Goal: Task Accomplishment & Management: Complete application form

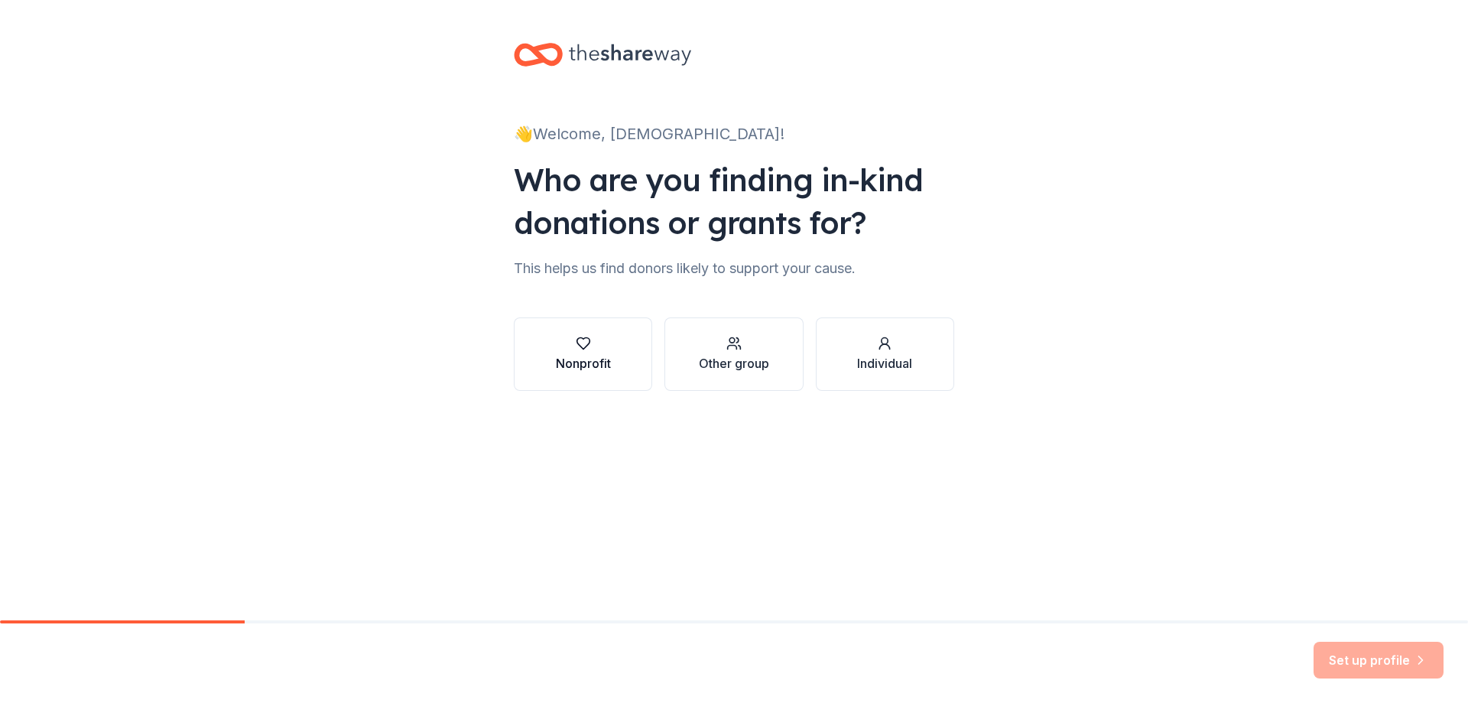
click at [581, 346] on icon "button" at bounding box center [582, 343] width 13 height 11
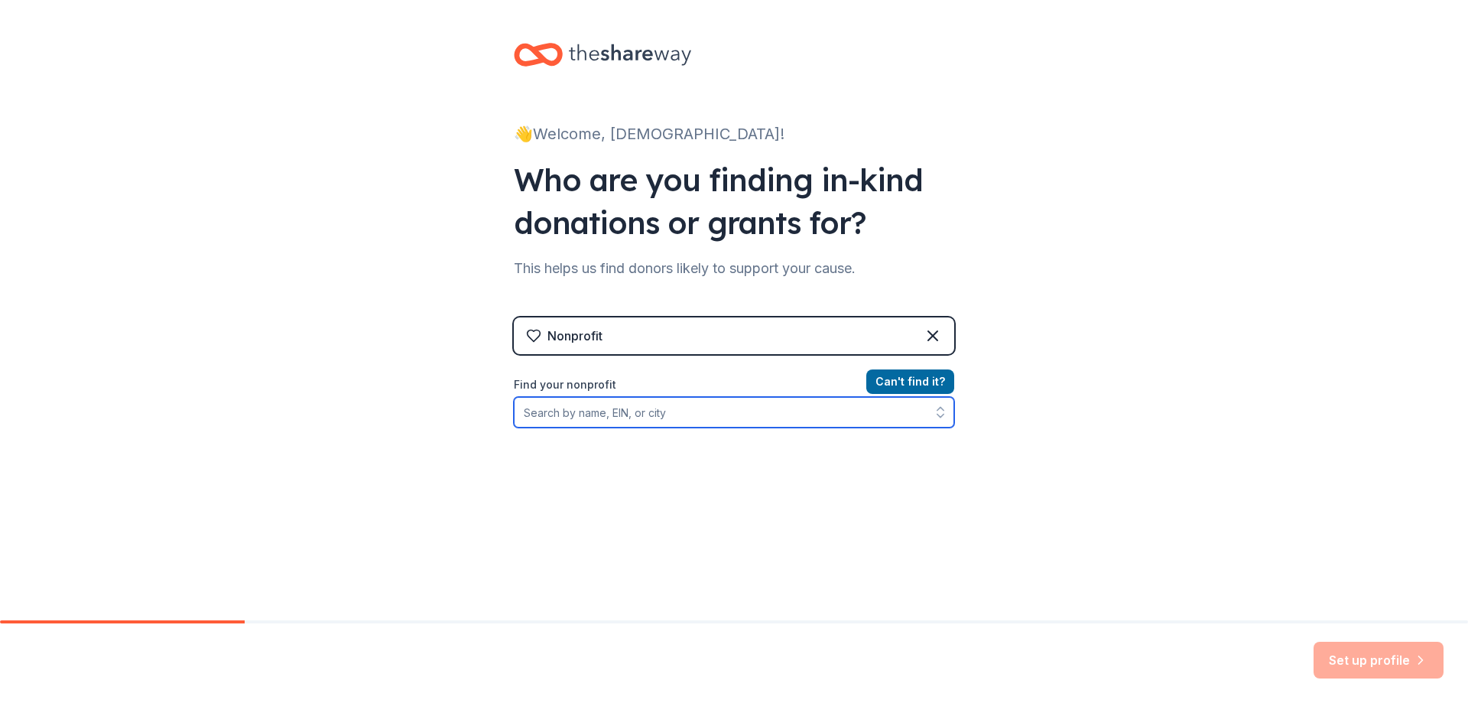
click at [746, 420] on input "Find your nonprofit" at bounding box center [734, 412] width 440 height 31
type input "[DEMOGRAPHIC_DATA] [PERSON_NAME] Foundation"
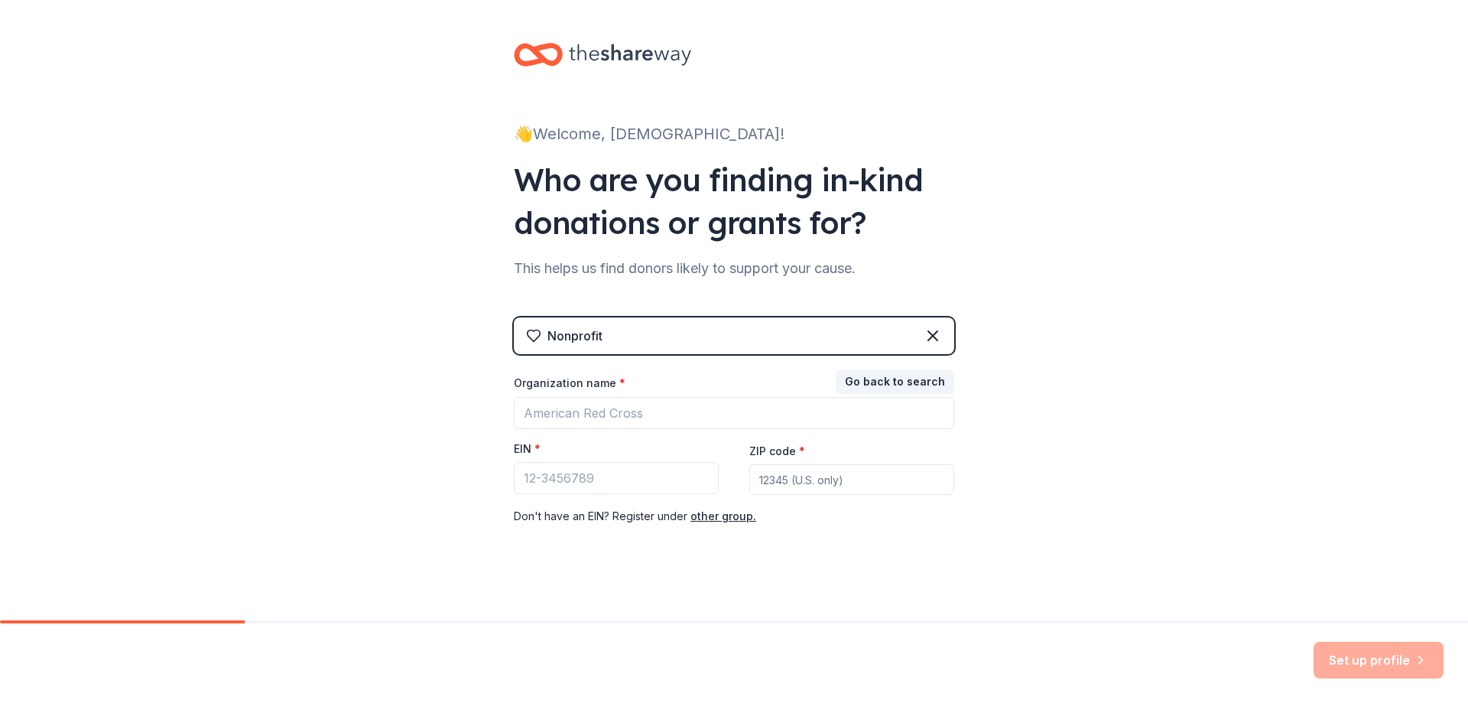
click at [634, 428] on div "Go back to search Organization name * EIN * ZIP code * Don ' t have an EIN? Reg…" at bounding box center [734, 448] width 440 height 153
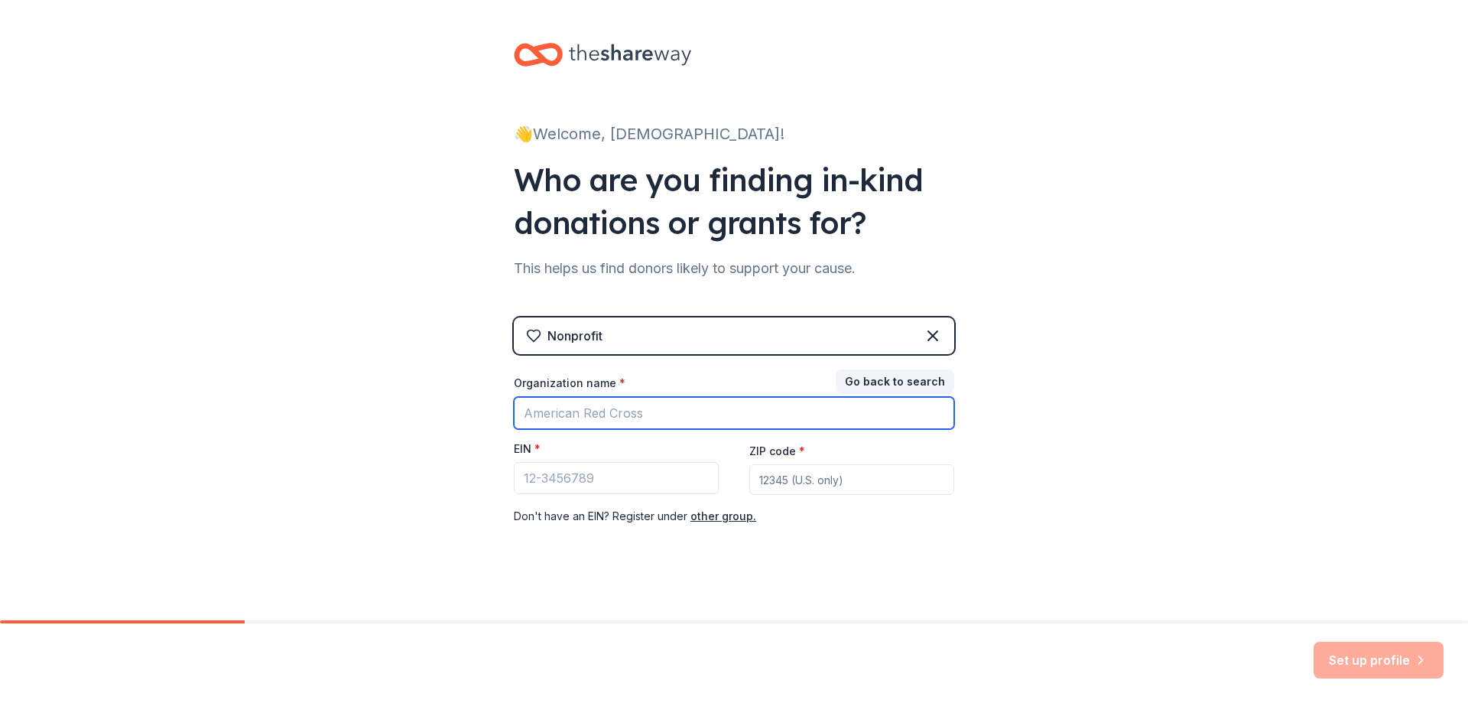
click at [632, 414] on input "Organization name *" at bounding box center [734, 413] width 440 height 32
type input "D"
type input "[DEMOGRAPHIC_DATA] [PERSON_NAME] Foundation, Inc"
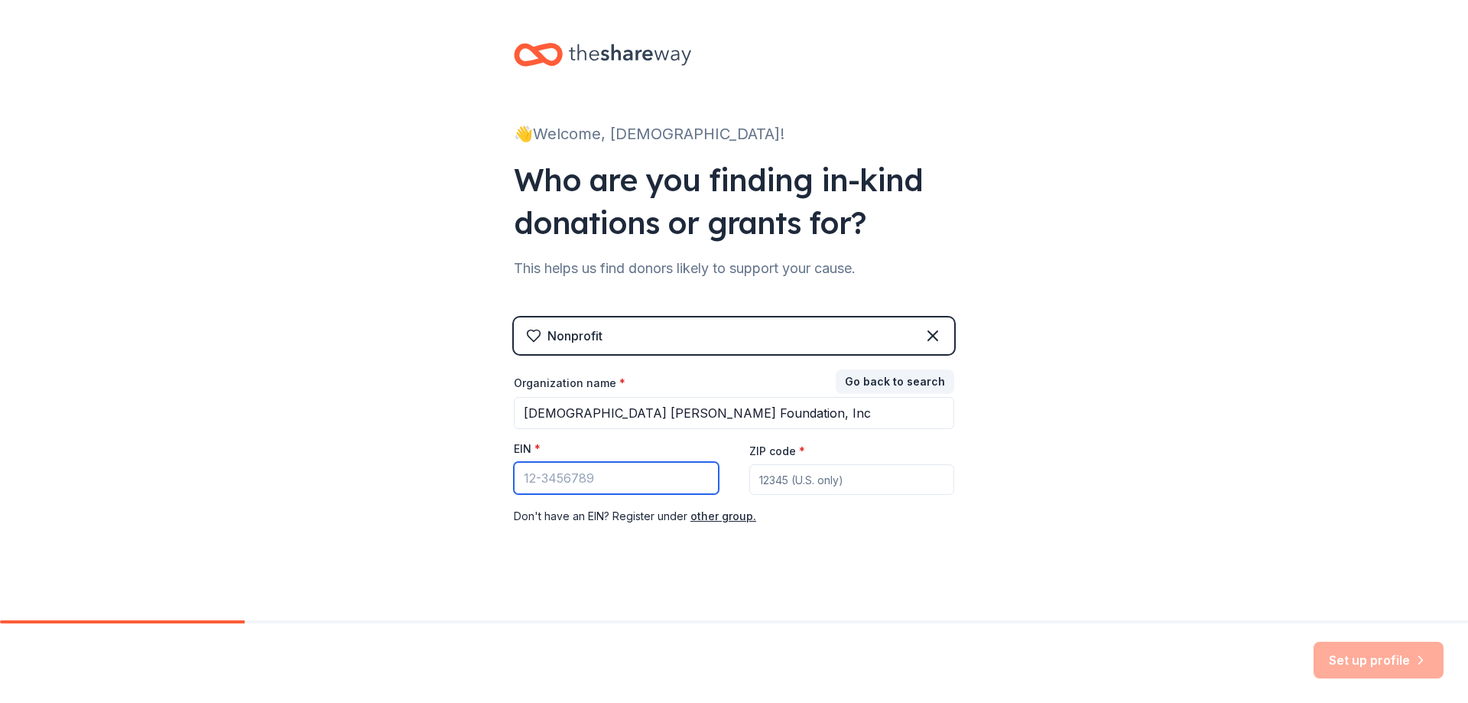
click at [595, 472] on input "EIN *" at bounding box center [616, 478] width 205 height 32
type input "[US_EMPLOYER_IDENTIFICATION_NUMBER]"
click at [770, 478] on input "ZIP code *" at bounding box center [851, 479] width 205 height 31
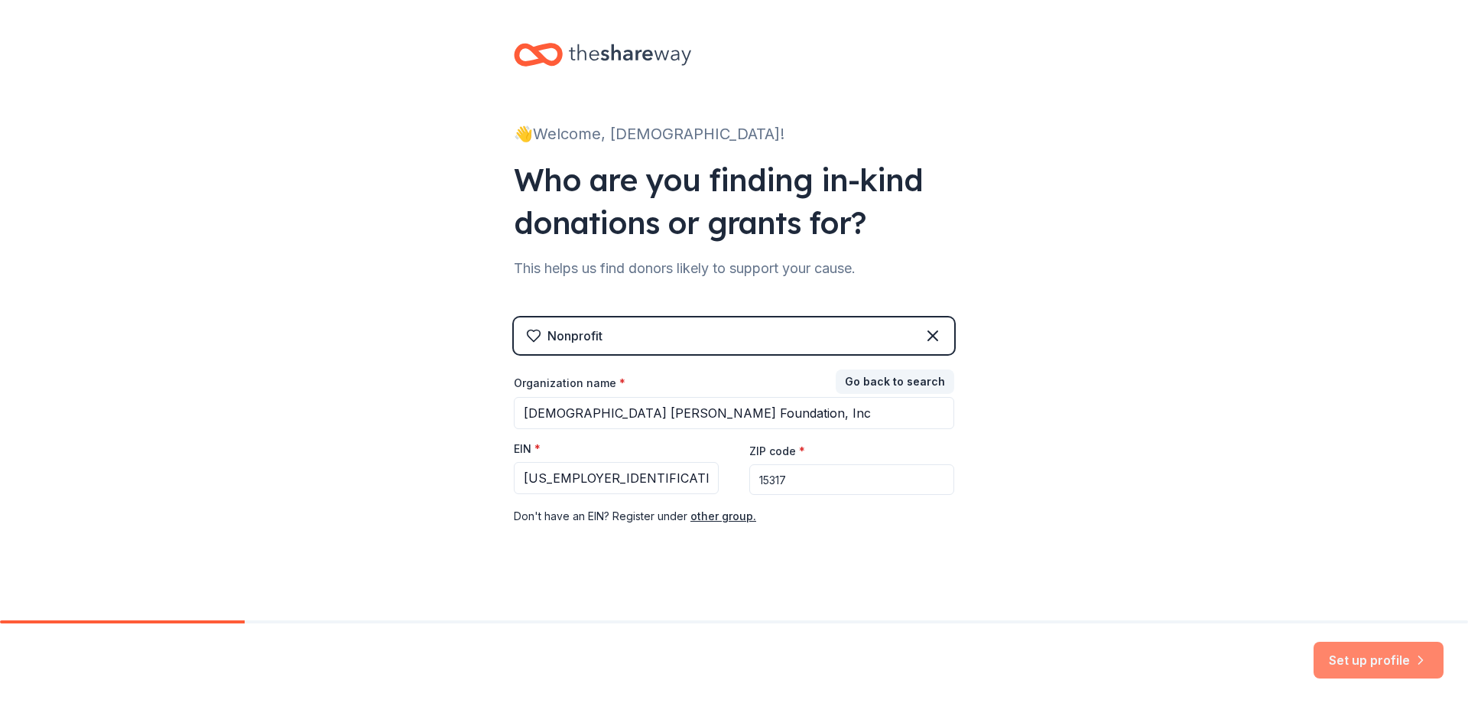
type input "15317"
click at [1352, 673] on button "Set up profile" at bounding box center [1378, 659] width 130 height 37
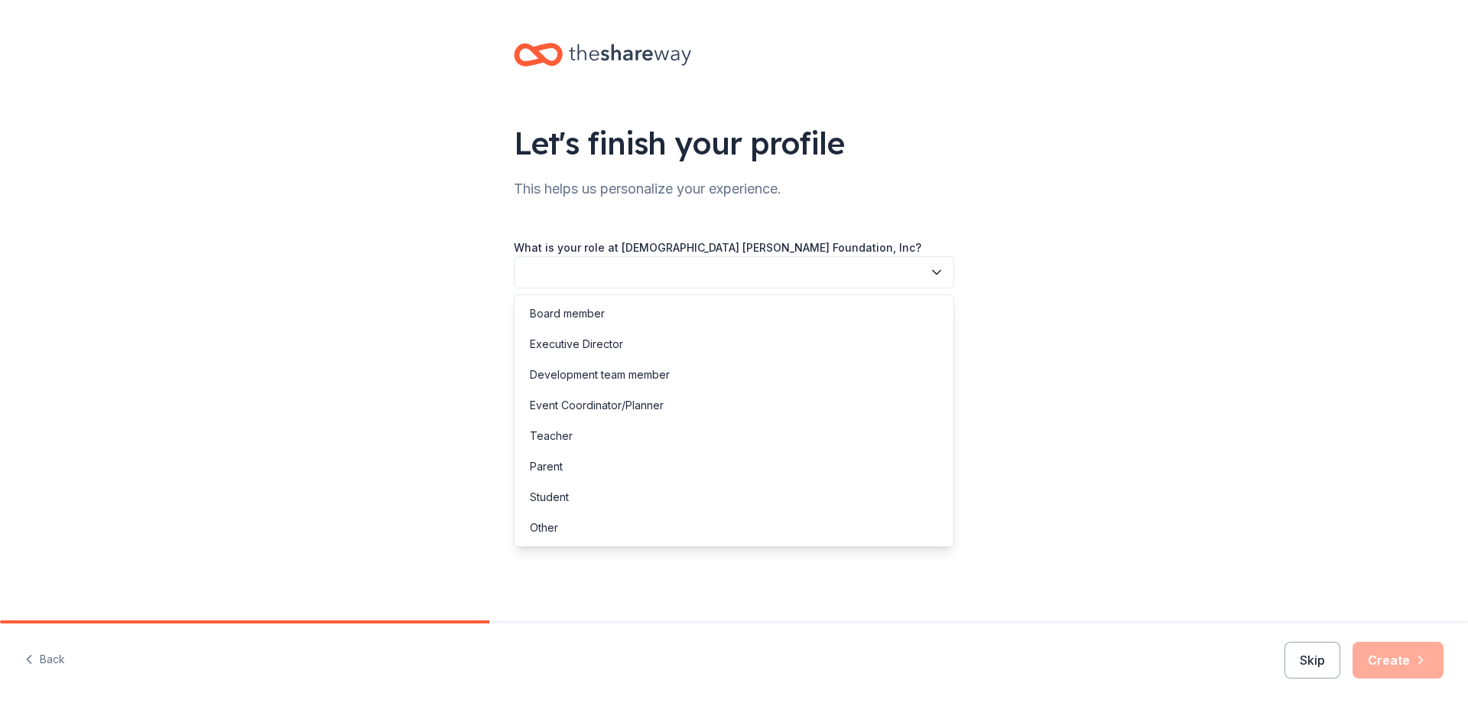
click at [892, 264] on button "button" at bounding box center [734, 272] width 440 height 32
click at [566, 524] on div "Other" at bounding box center [734, 527] width 433 height 31
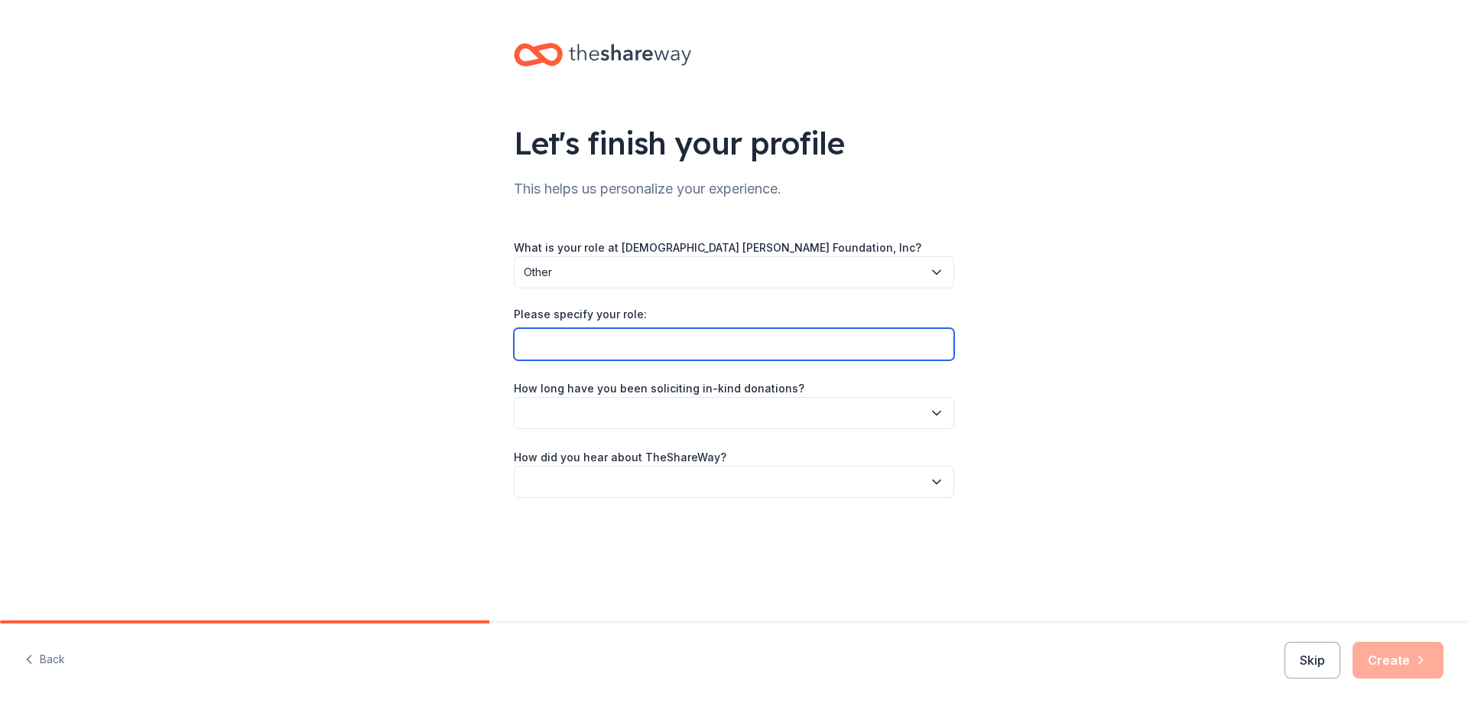
click at [596, 349] on input "Please specify your role:" at bounding box center [734, 344] width 440 height 32
type input "G"
type input "C"
type input "General Manager"
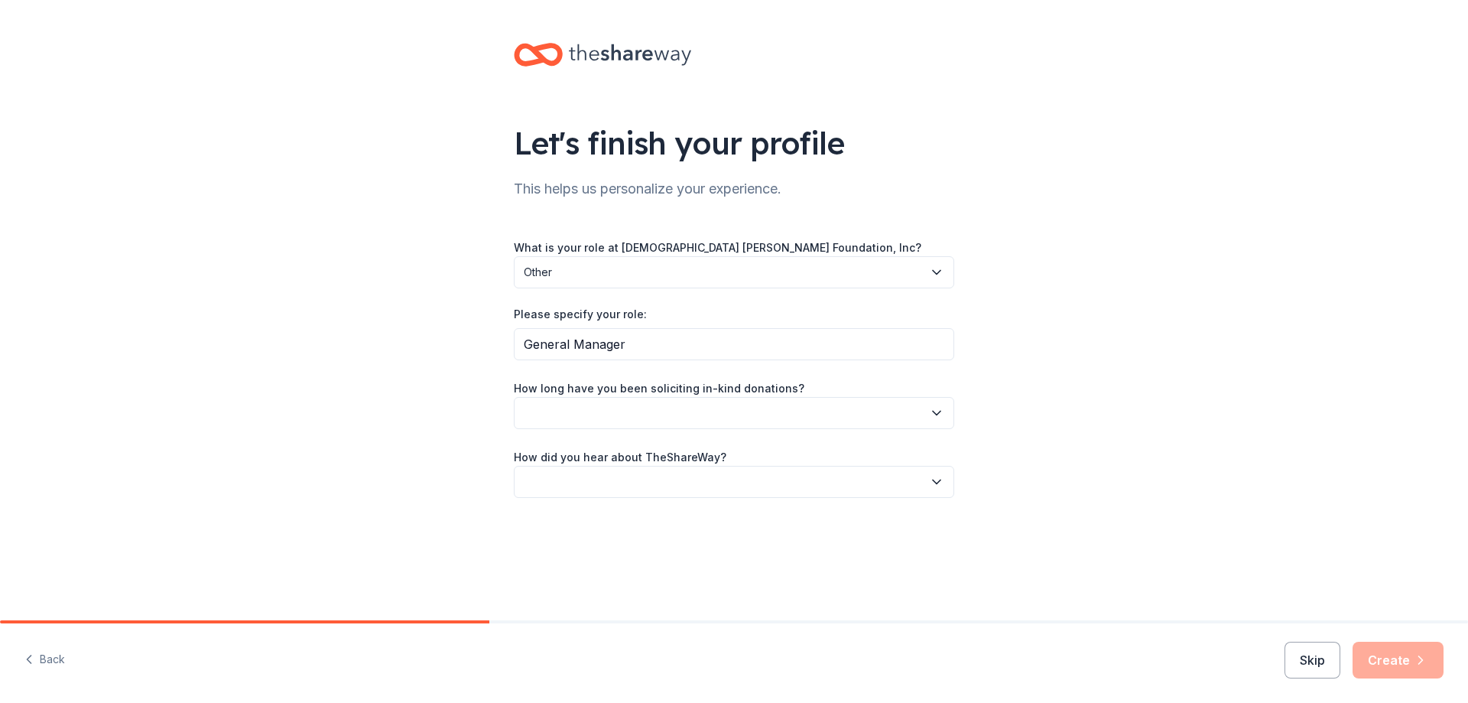
click at [610, 406] on button "button" at bounding box center [734, 413] width 440 height 32
click at [588, 453] on div "This is my first time!" at bounding box center [578, 454] width 97 height 18
click at [591, 480] on button "button" at bounding box center [734, 482] width 440 height 32
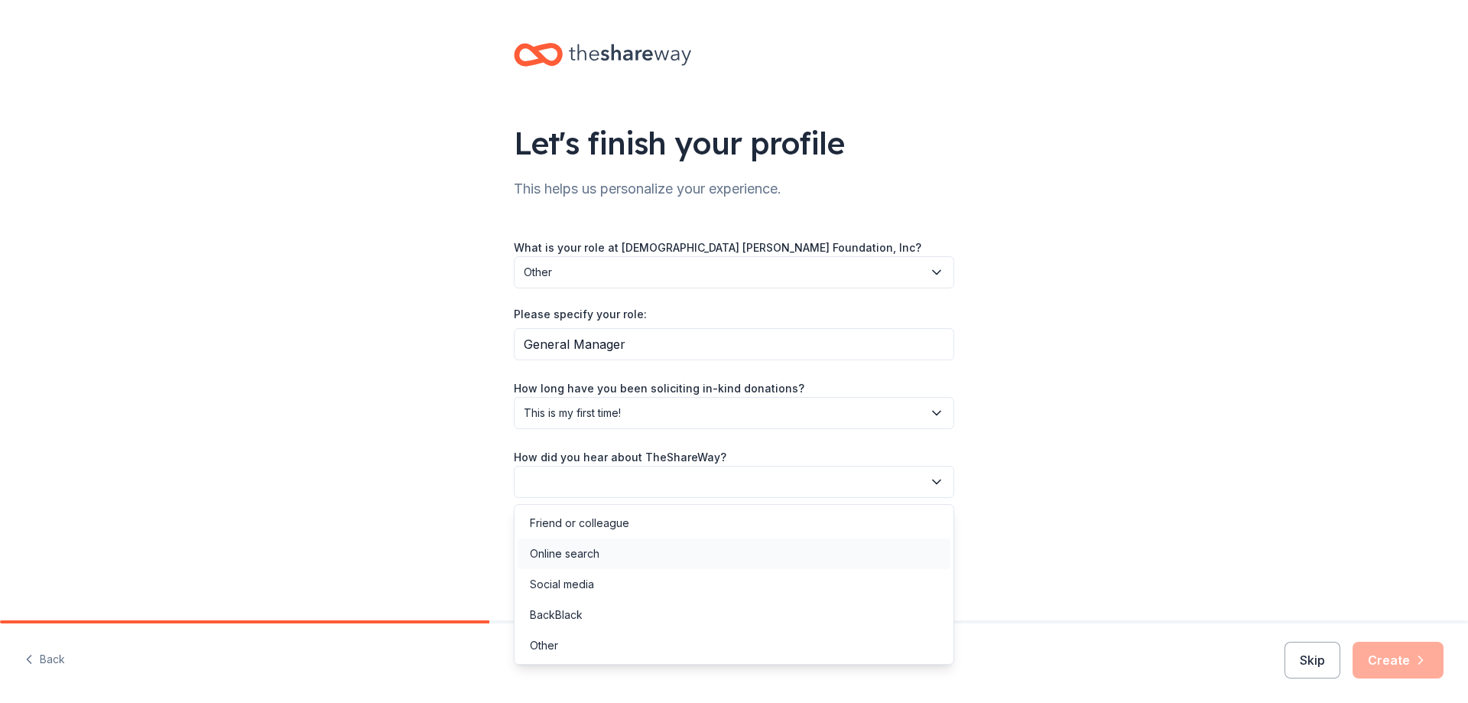
click at [572, 548] on div "Online search" at bounding box center [565, 553] width 70 height 18
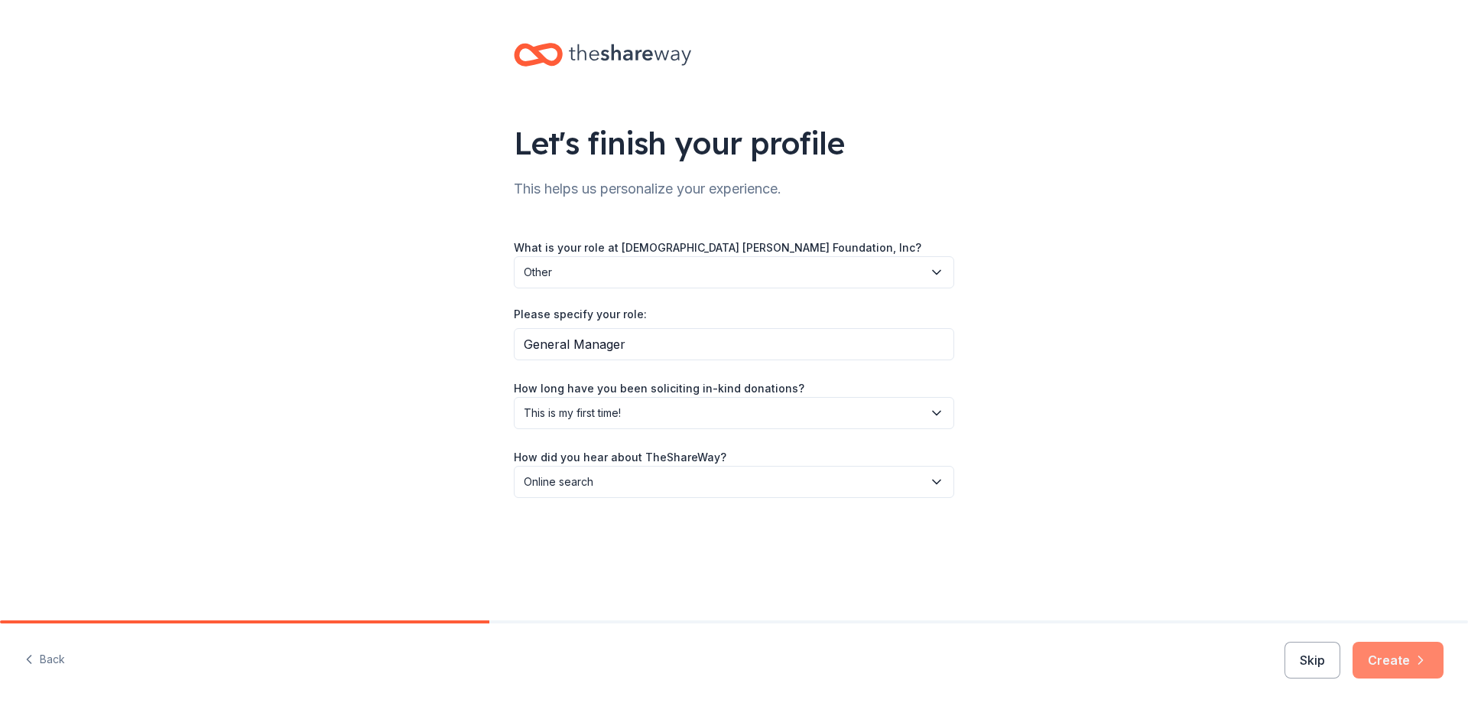
click at [1378, 661] on button "Create" at bounding box center [1397, 659] width 91 height 37
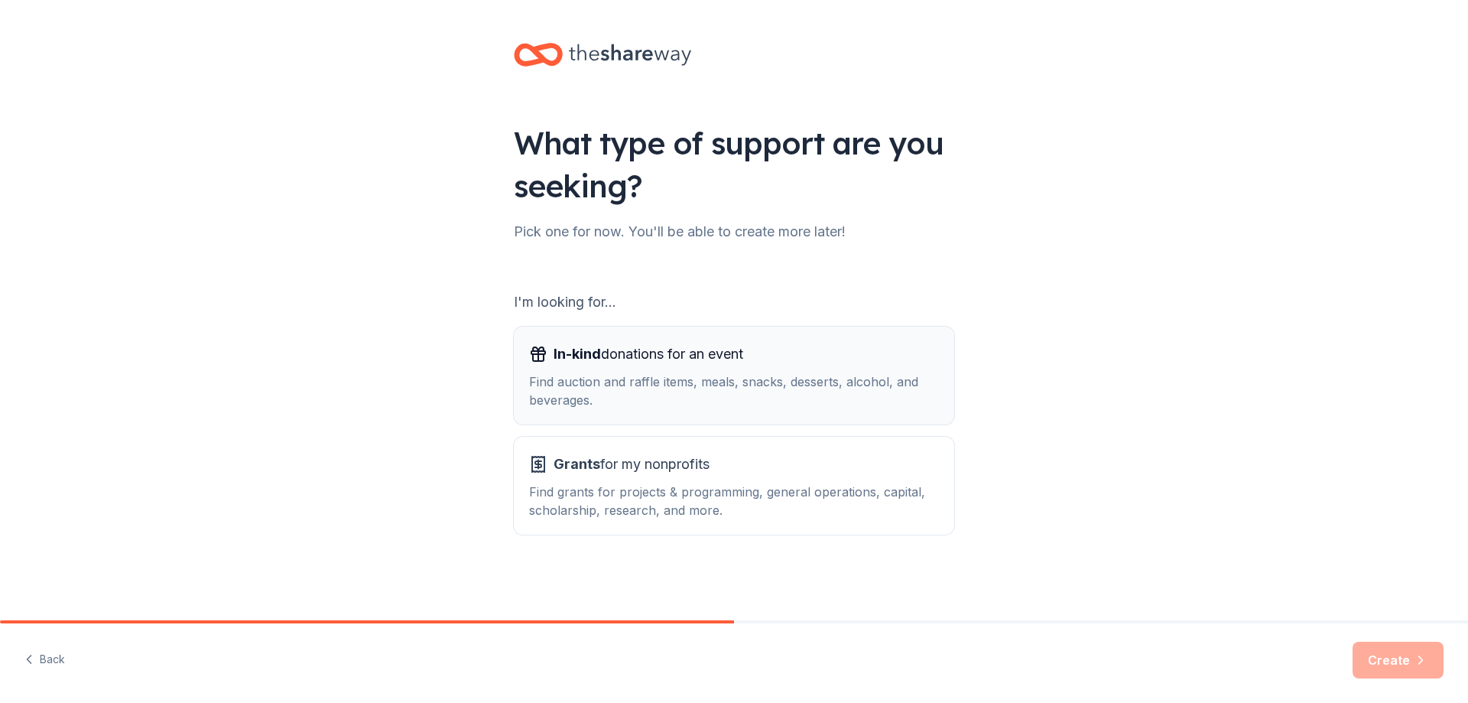
click at [601, 366] on div "In-kind donations for an event Find auction and raffle items, meals, snacks, de…" at bounding box center [734, 375] width 410 height 67
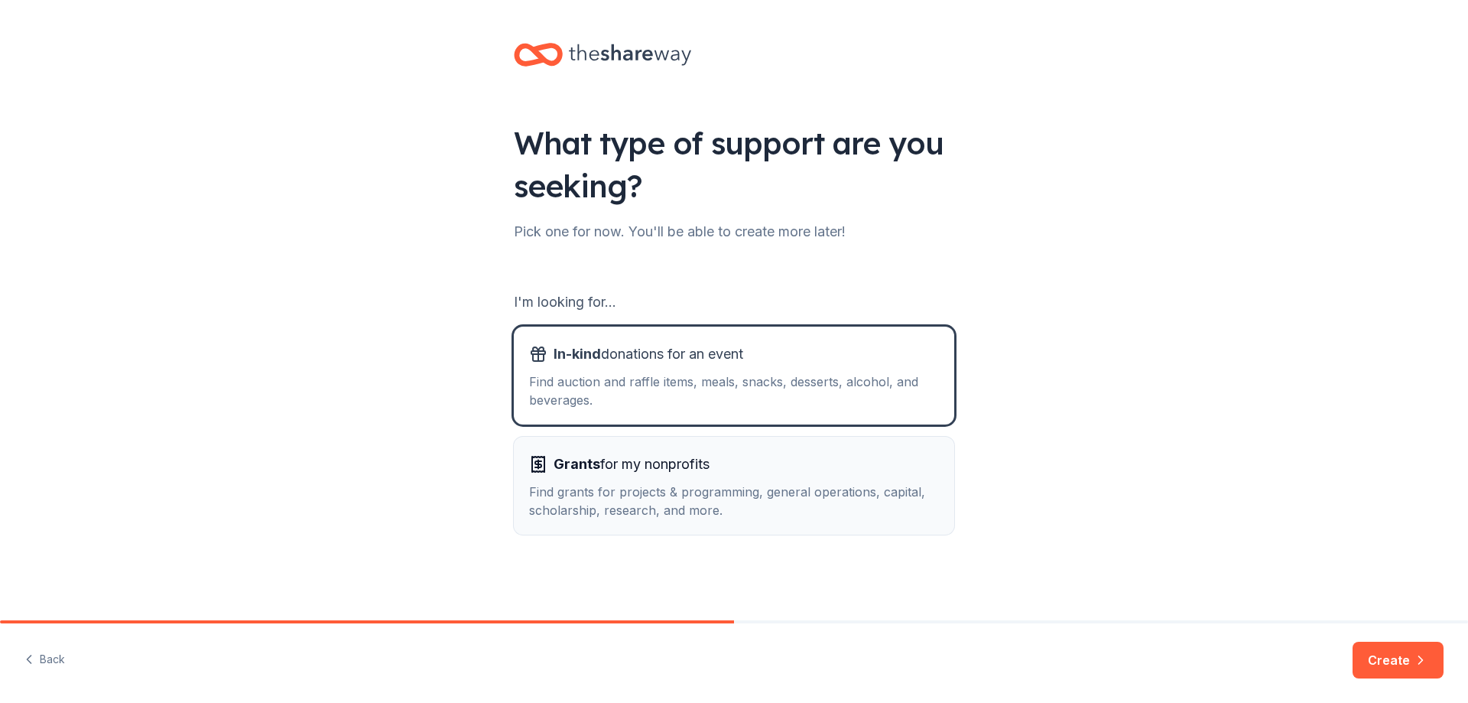
click at [657, 488] on div "Find grants for projects & programming, general operations, capital, scholarshi…" at bounding box center [734, 500] width 410 height 37
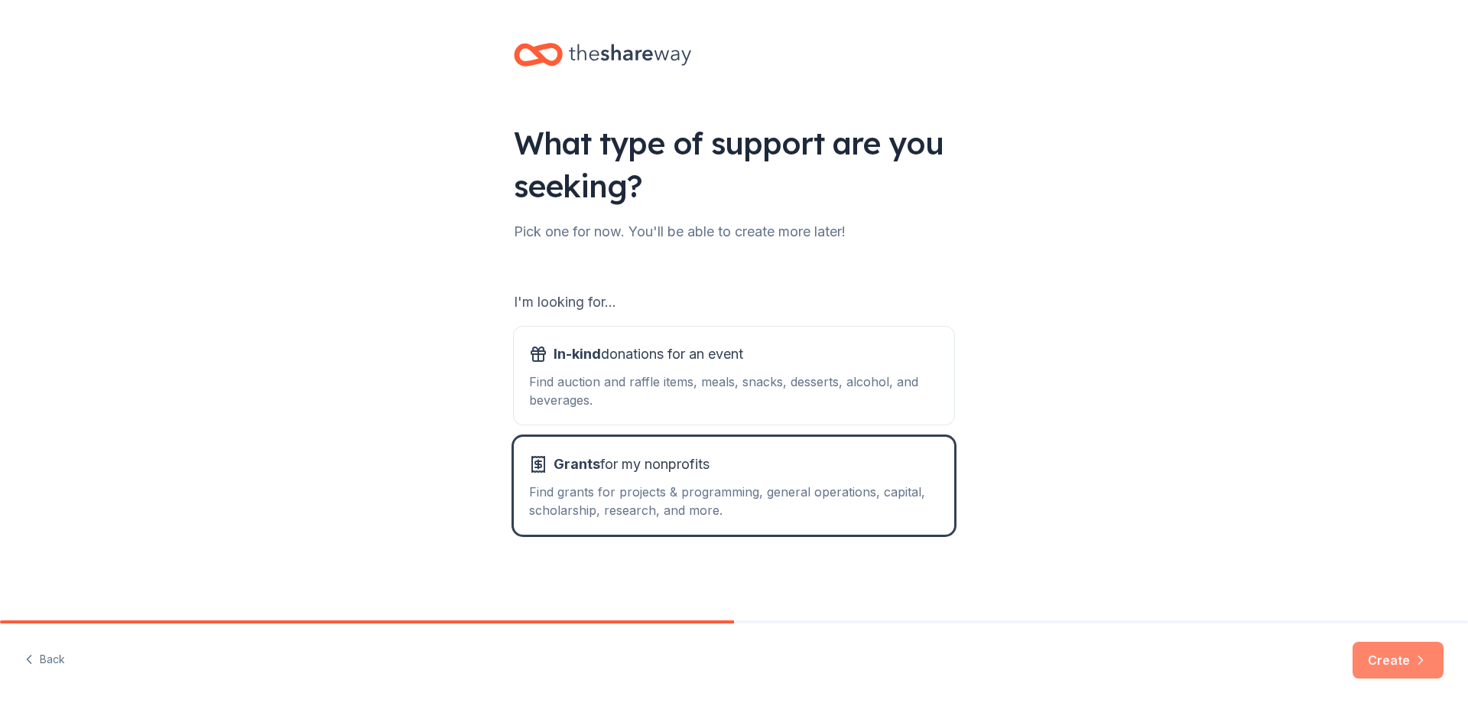
click at [1377, 655] on button "Create" at bounding box center [1397, 659] width 91 height 37
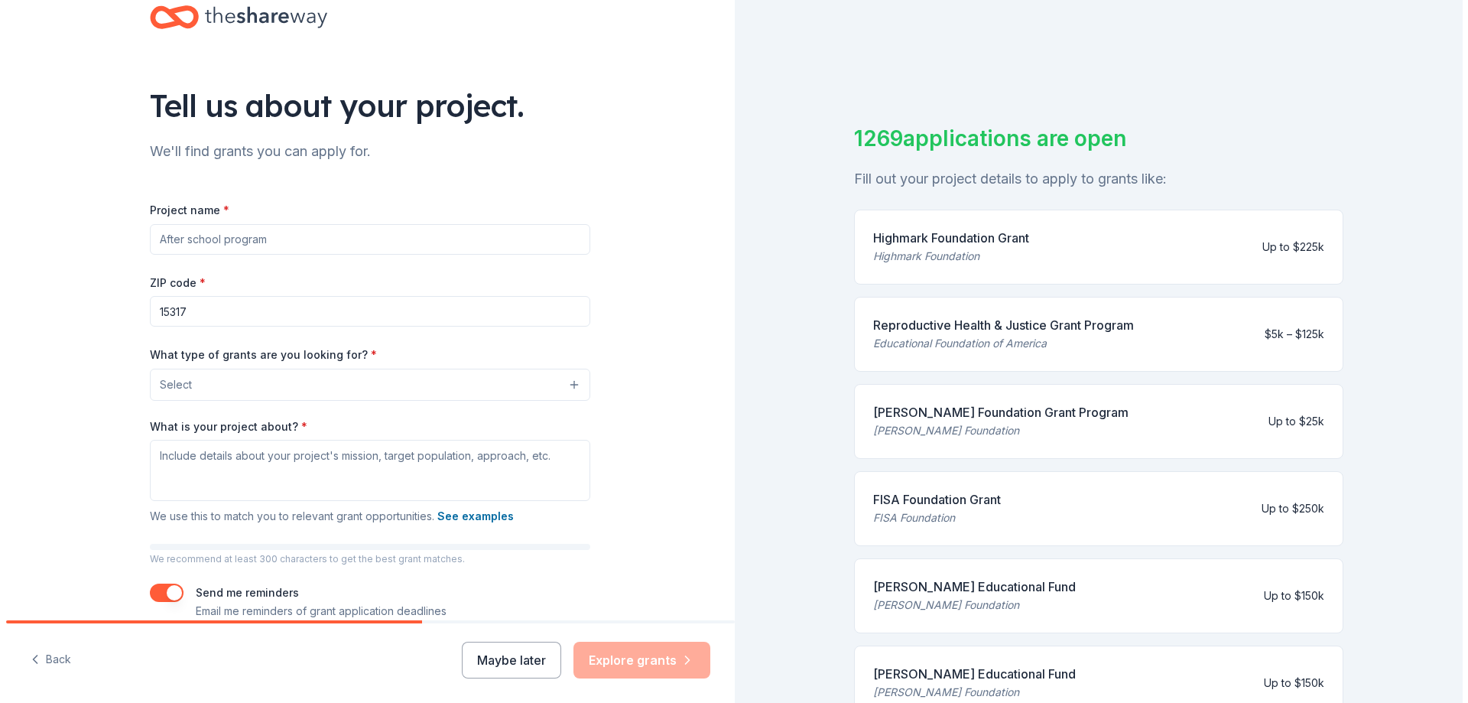
scroll to position [111, 0]
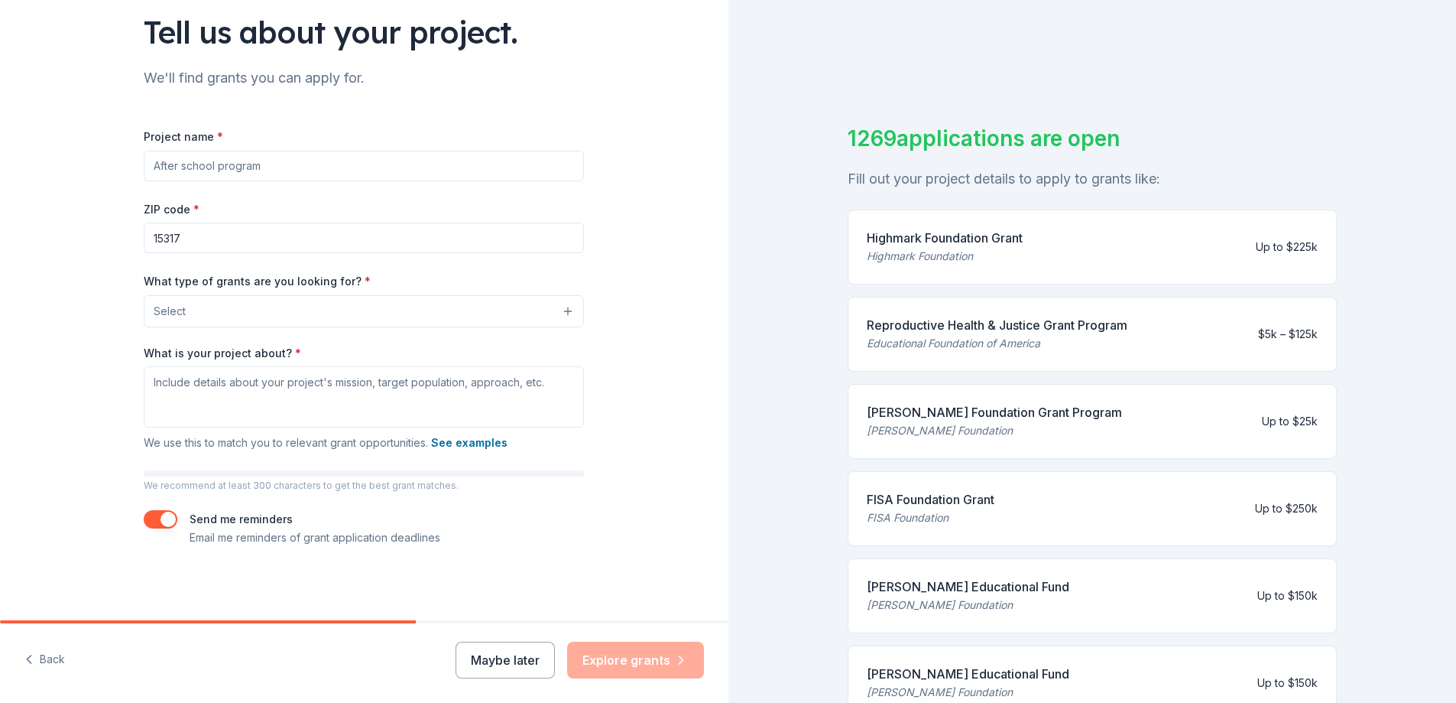
drag, startPoint x: 196, startPoint y: 166, endPoint x: 209, endPoint y: 167, distance: 13.0
click at [196, 165] on input "Project name *" at bounding box center [364, 166] width 440 height 31
type input "1"
type input "S"
type input "Travel Softball Organization Operations"
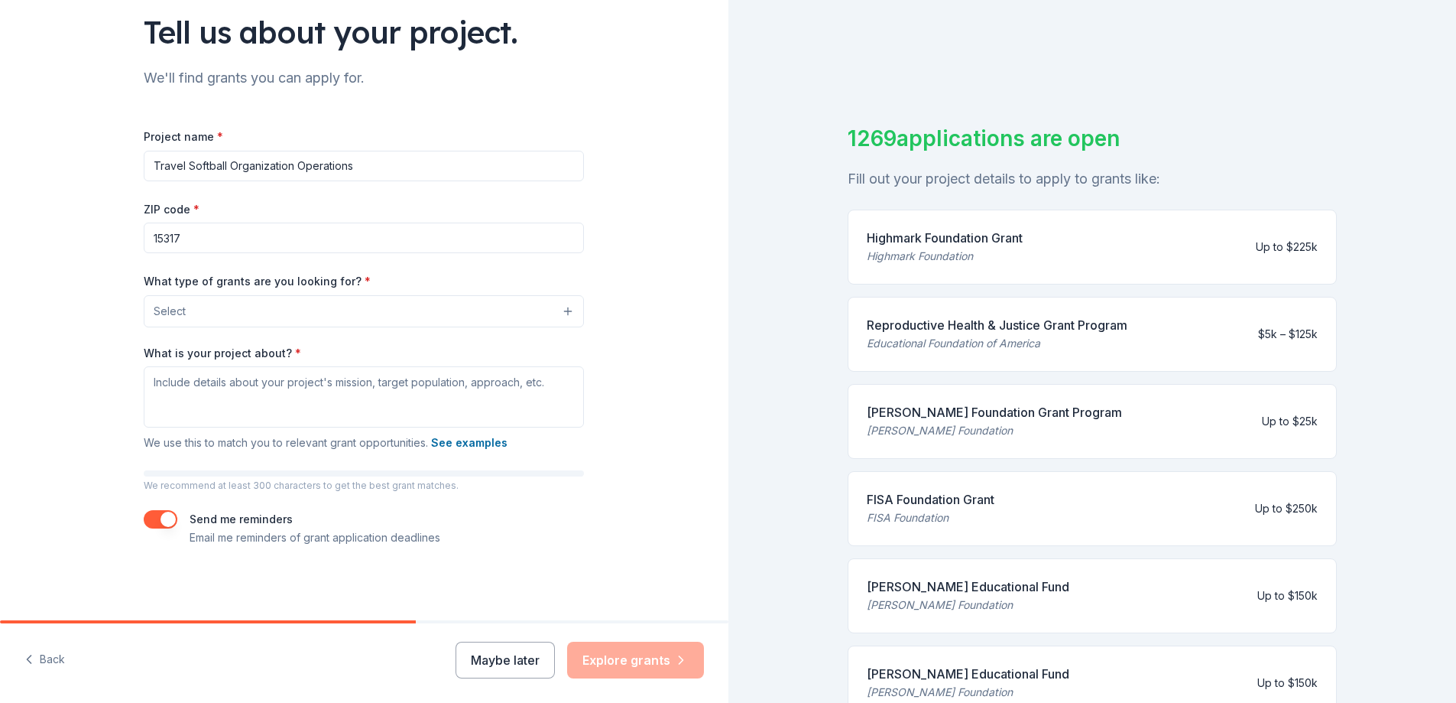
click at [303, 310] on button "Select" at bounding box center [364, 311] width 440 height 32
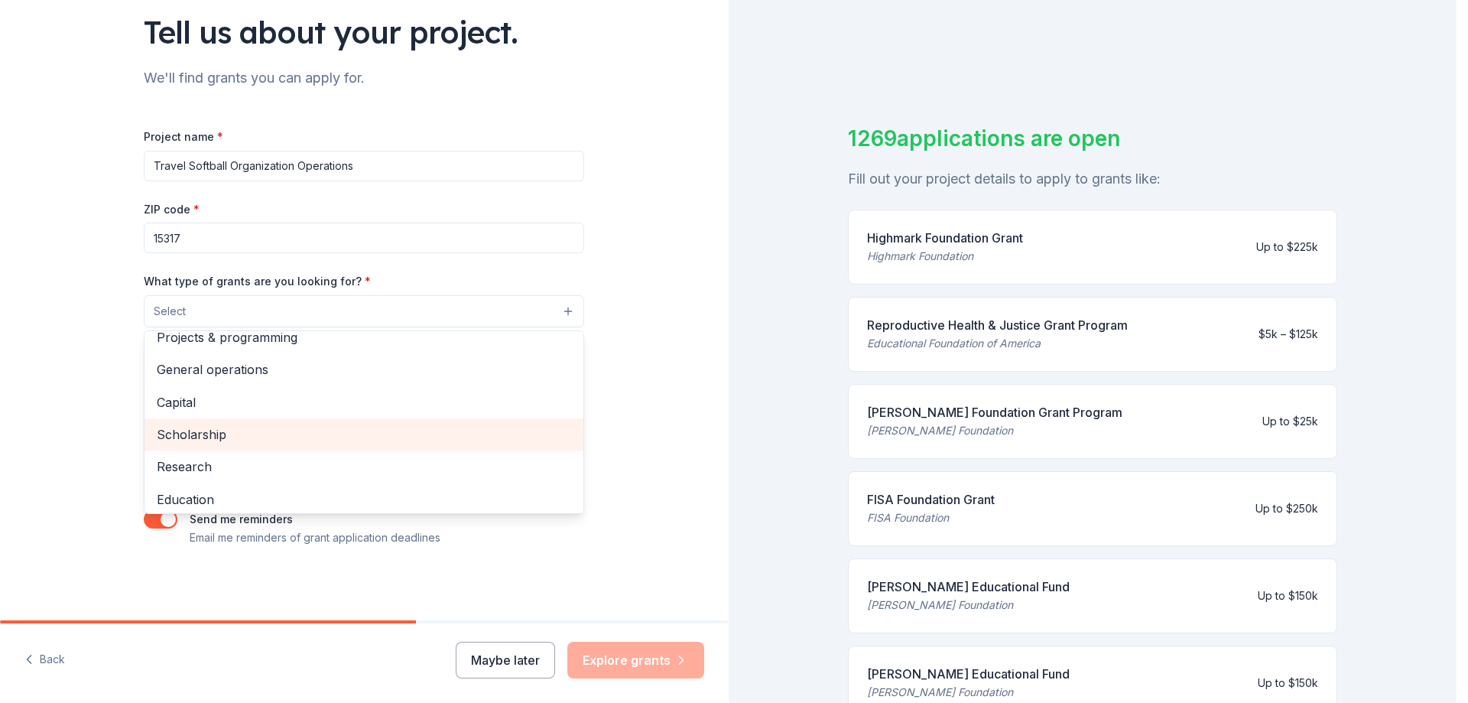
scroll to position [0, 0]
